Goal: Obtain resource: Obtain resource

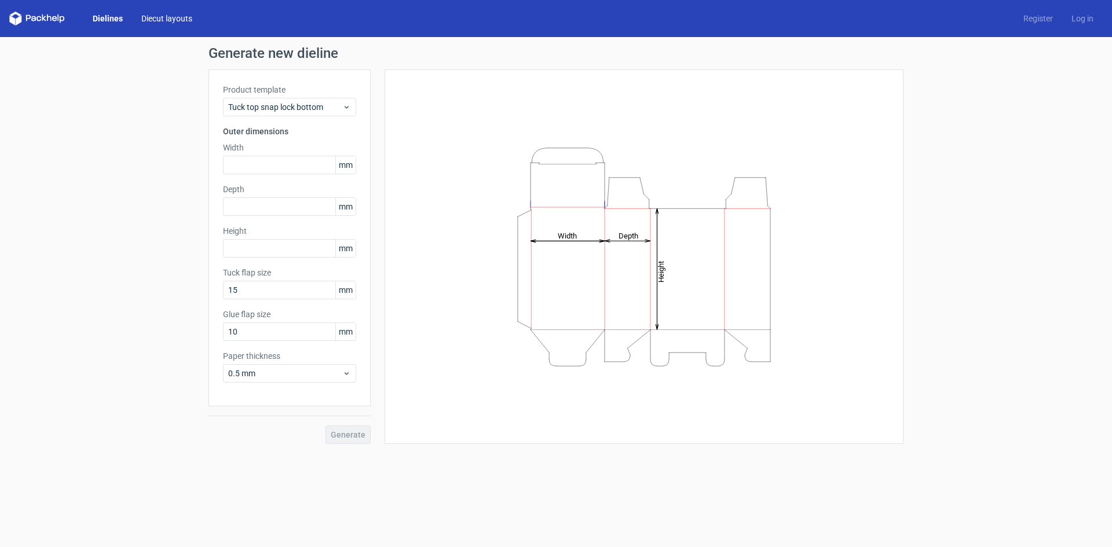
click at [162, 16] on link "Diecut layouts" at bounding box center [167, 19] width 70 height 12
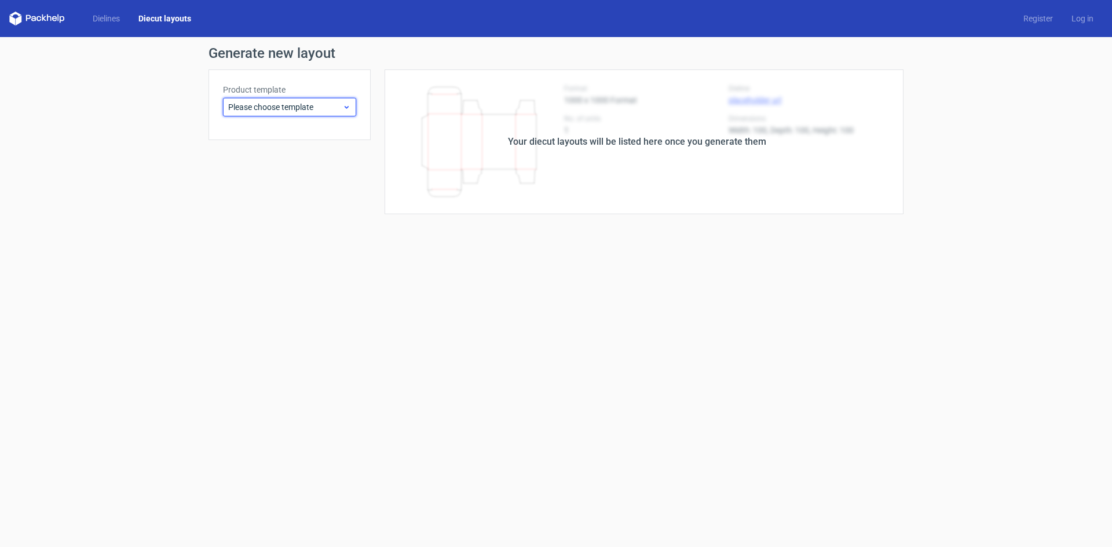
click at [293, 98] on div "Please choose template" at bounding box center [289, 107] width 133 height 19
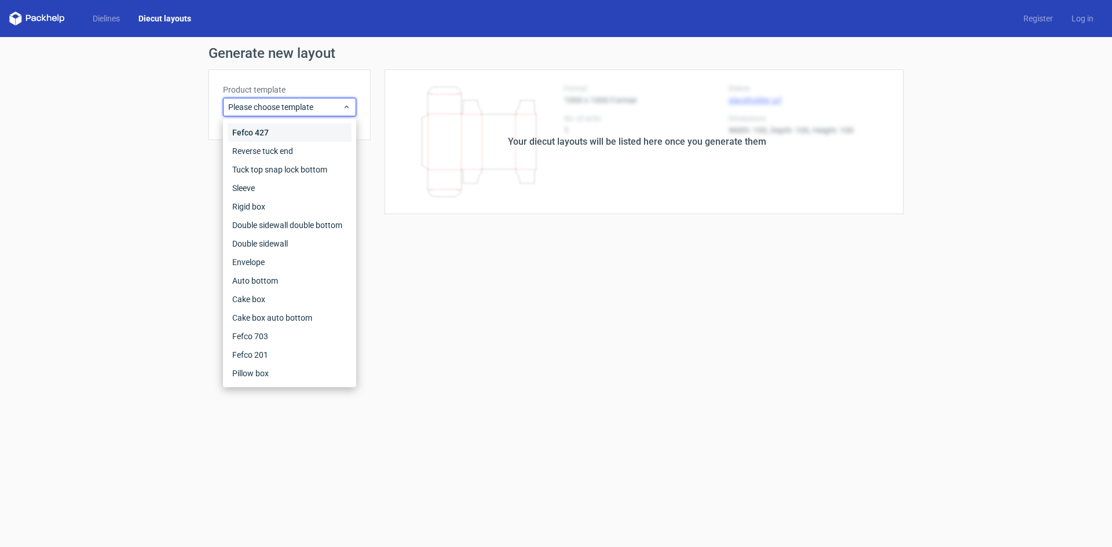
click at [262, 131] on div "Fefco 427" at bounding box center [290, 132] width 124 height 19
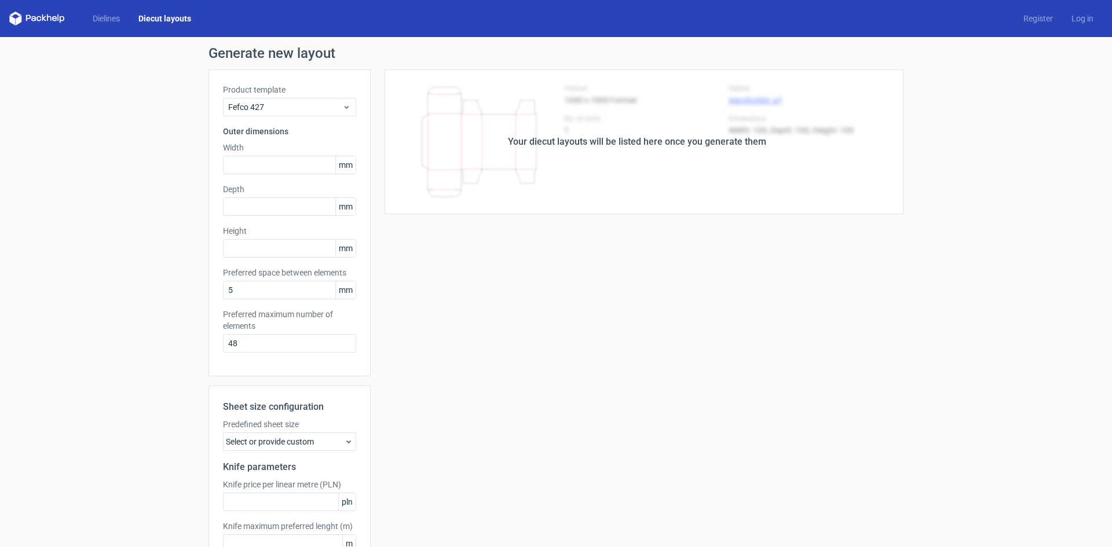
click at [171, 21] on link "Diecut layouts" at bounding box center [164, 19] width 71 height 12
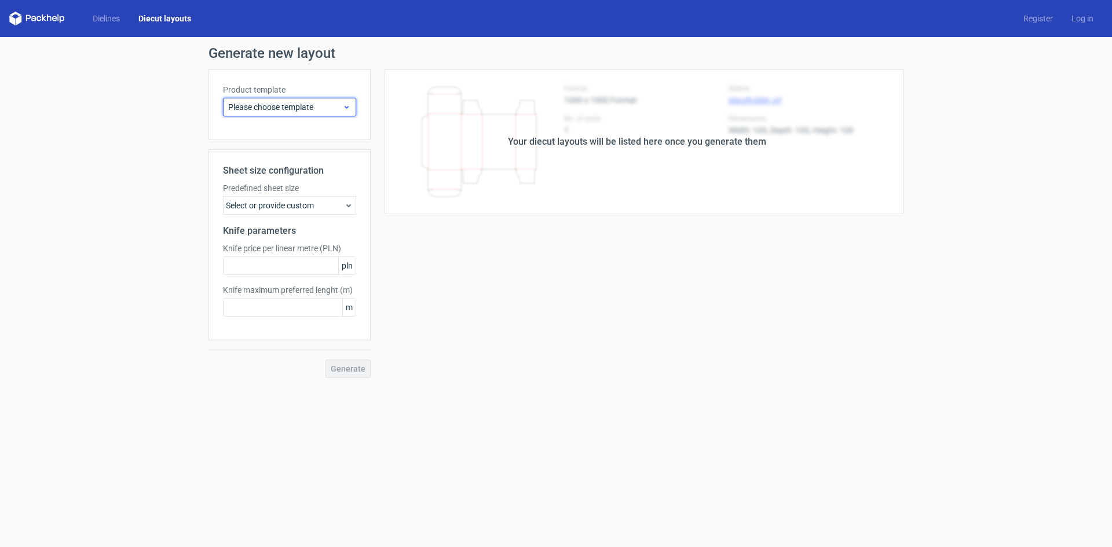
click at [299, 101] on div "Please choose template" at bounding box center [289, 107] width 133 height 19
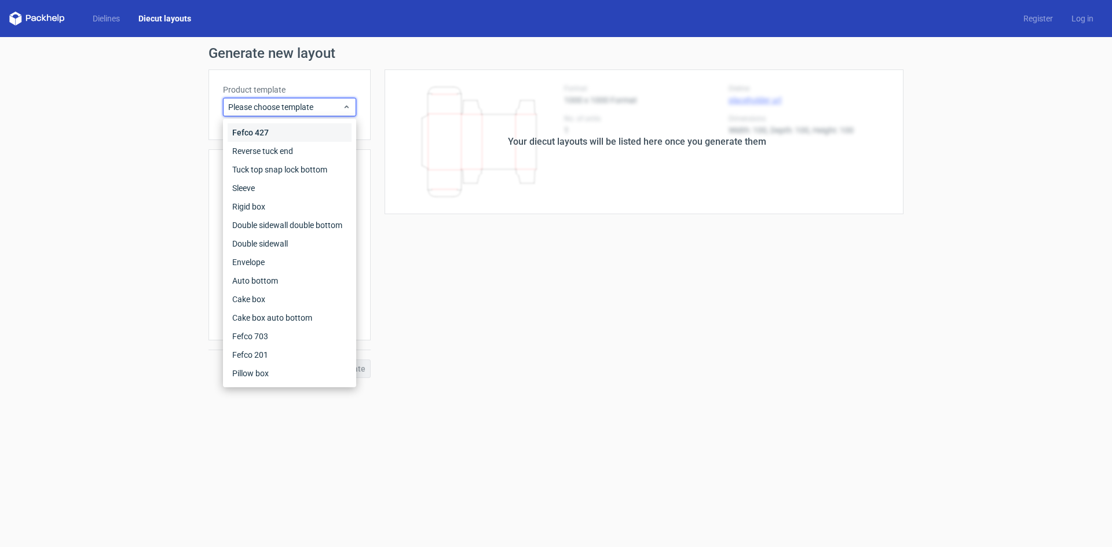
click at [275, 129] on div "Fefco 427" at bounding box center [290, 132] width 124 height 19
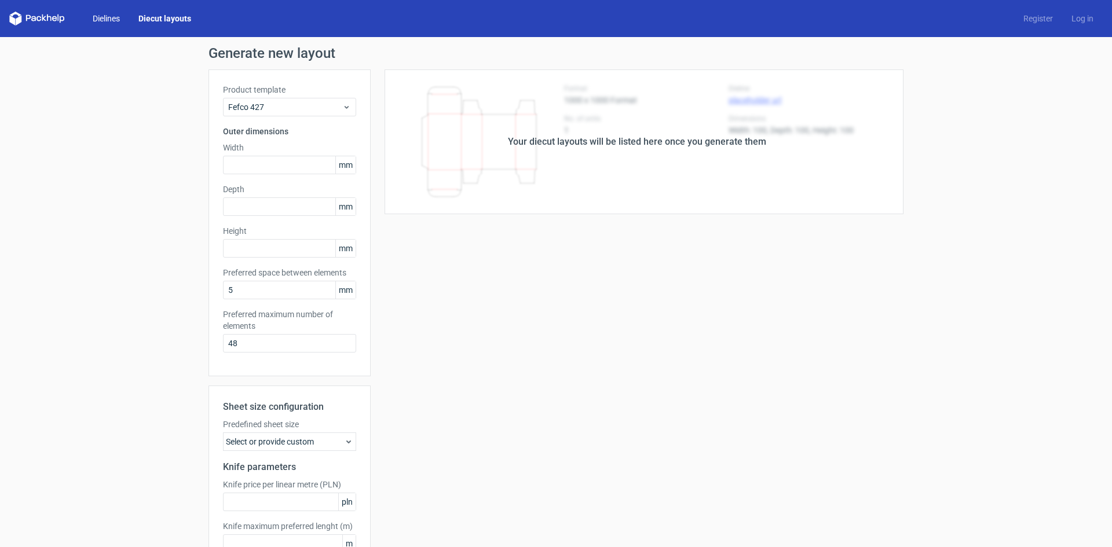
click at [112, 13] on link "Dielines" at bounding box center [106, 19] width 46 height 12
